Goal: Task Accomplishment & Management: Manage account settings

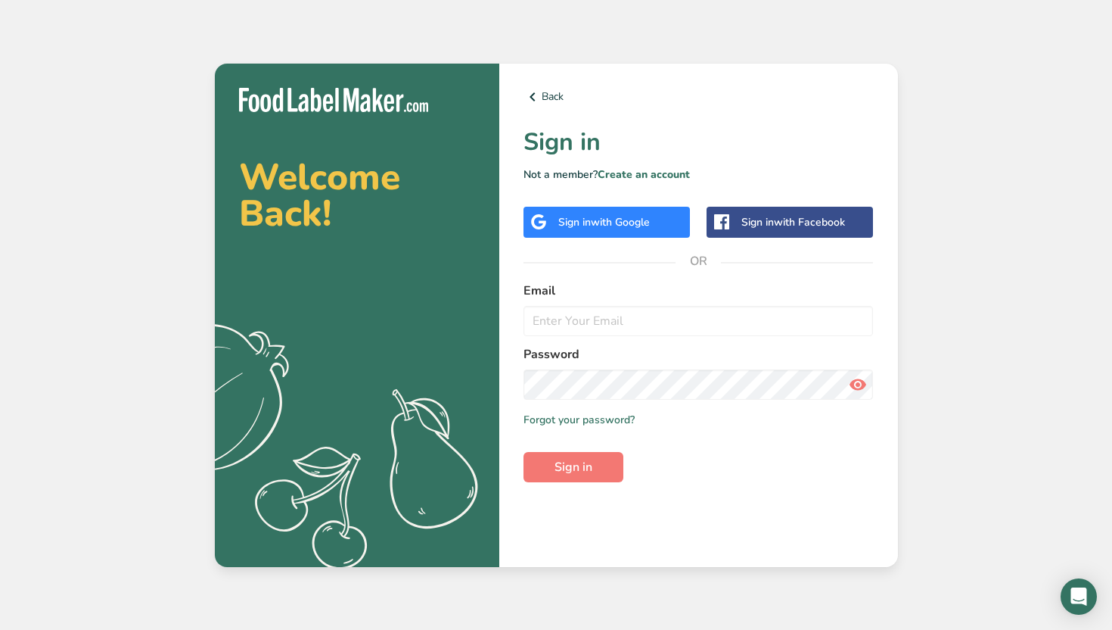
click at [952, 255] on div "Welcome Back! .a{fill:#f5f3ed;} Back Sign in Not a member? Create an account Si…" at bounding box center [556, 315] width 1112 height 630
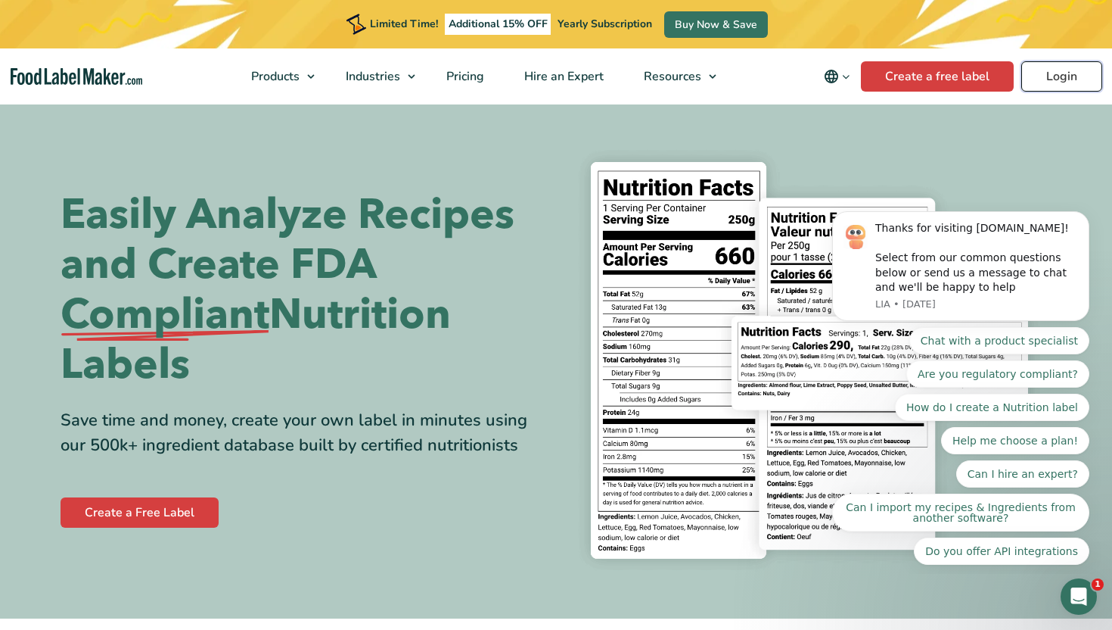
click at [1069, 78] on link "Login" at bounding box center [1061, 76] width 81 height 30
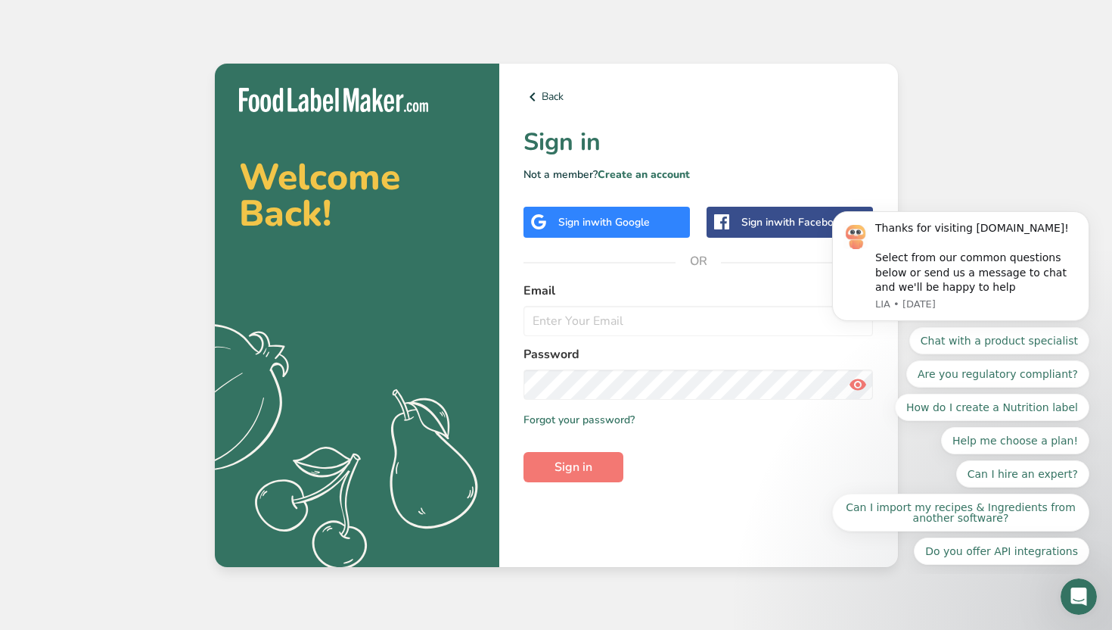
click at [647, 217] on span "with Google" at bounding box center [620, 222] width 59 height 14
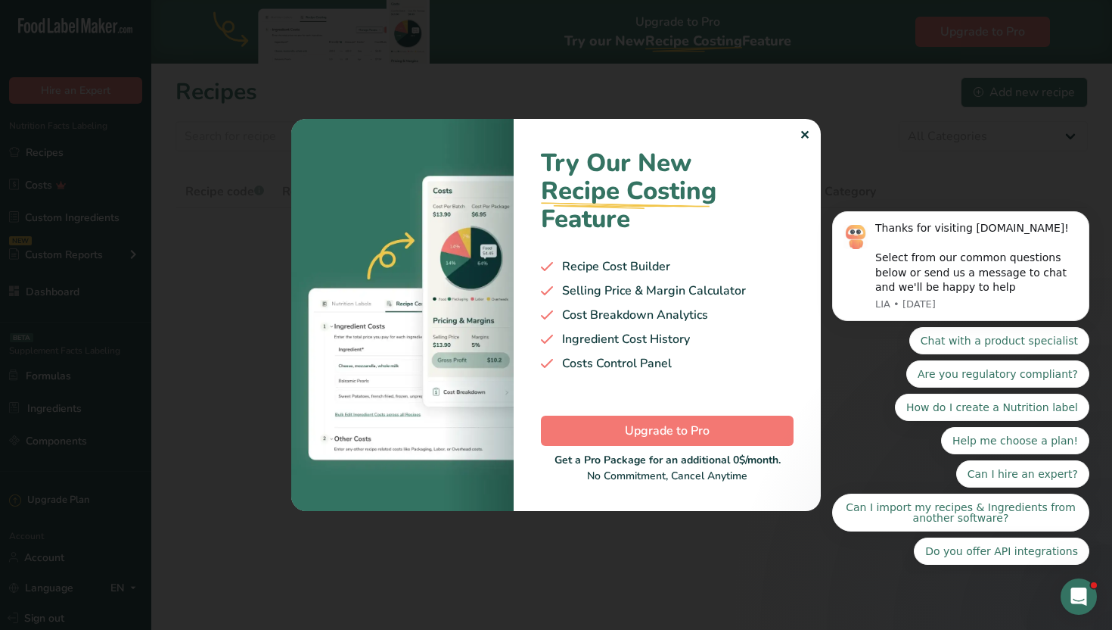
click at [804, 130] on div "✕" at bounding box center [805, 135] width 10 height 18
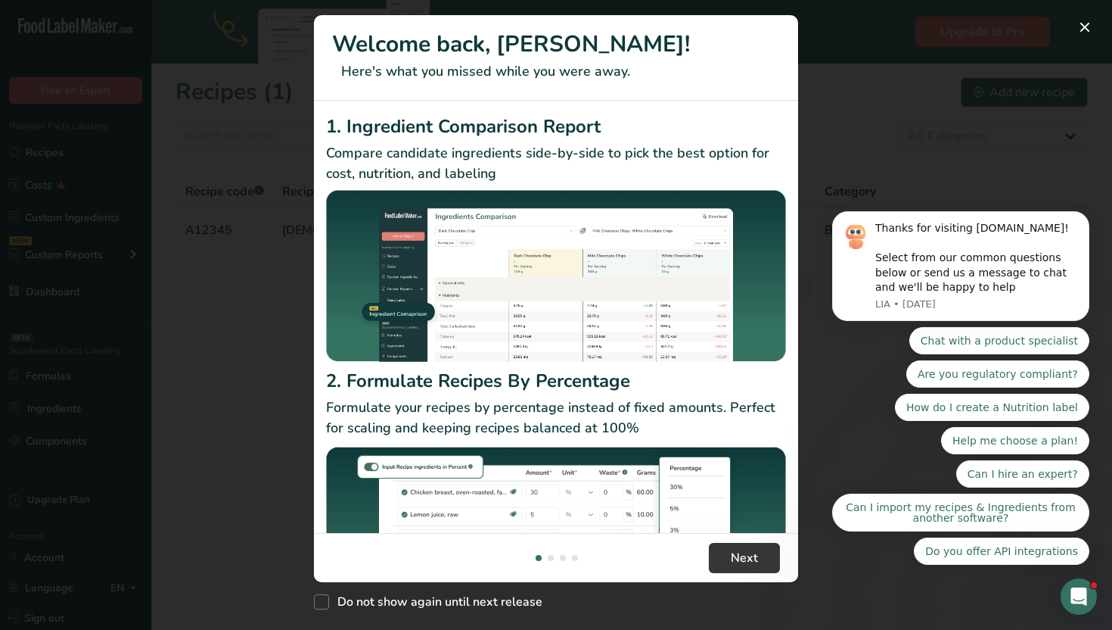
click at [263, 291] on div "New Features" at bounding box center [556, 315] width 1112 height 630
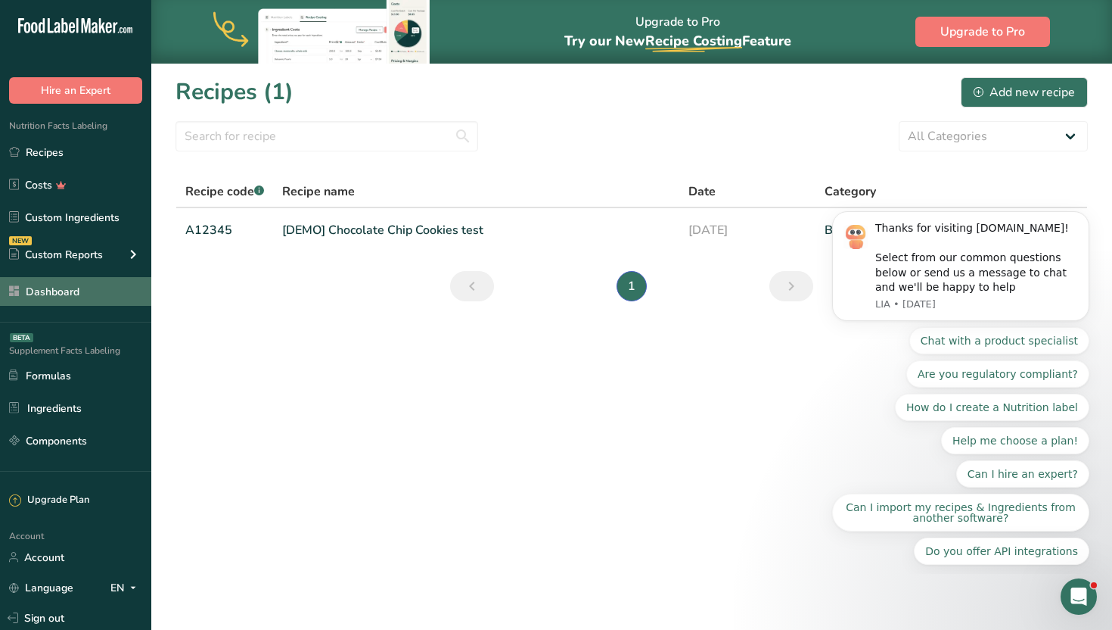
click at [64, 294] on link "Dashboard" at bounding box center [75, 291] width 151 height 29
